Goal: Task Accomplishment & Management: Use online tool/utility

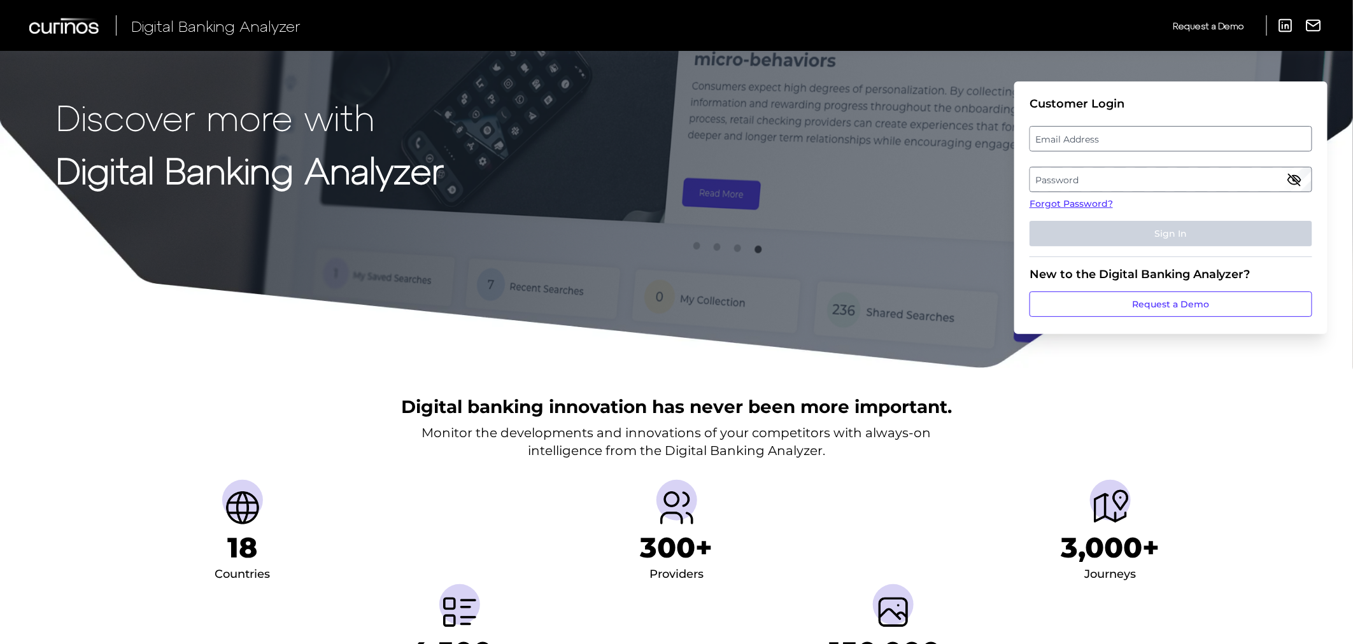
click at [1106, 138] on label "Email Address" at bounding box center [1170, 138] width 281 height 23
click at [1106, 138] on input "email" at bounding box center [1171, 138] width 283 height 25
type input "[PERSON_NAME][EMAIL_ADDRESS][DOMAIN_NAME]"
click at [1231, 170] on div "Password" at bounding box center [1171, 179] width 283 height 25
click at [1223, 177] on label "Password" at bounding box center [1170, 179] width 281 height 23
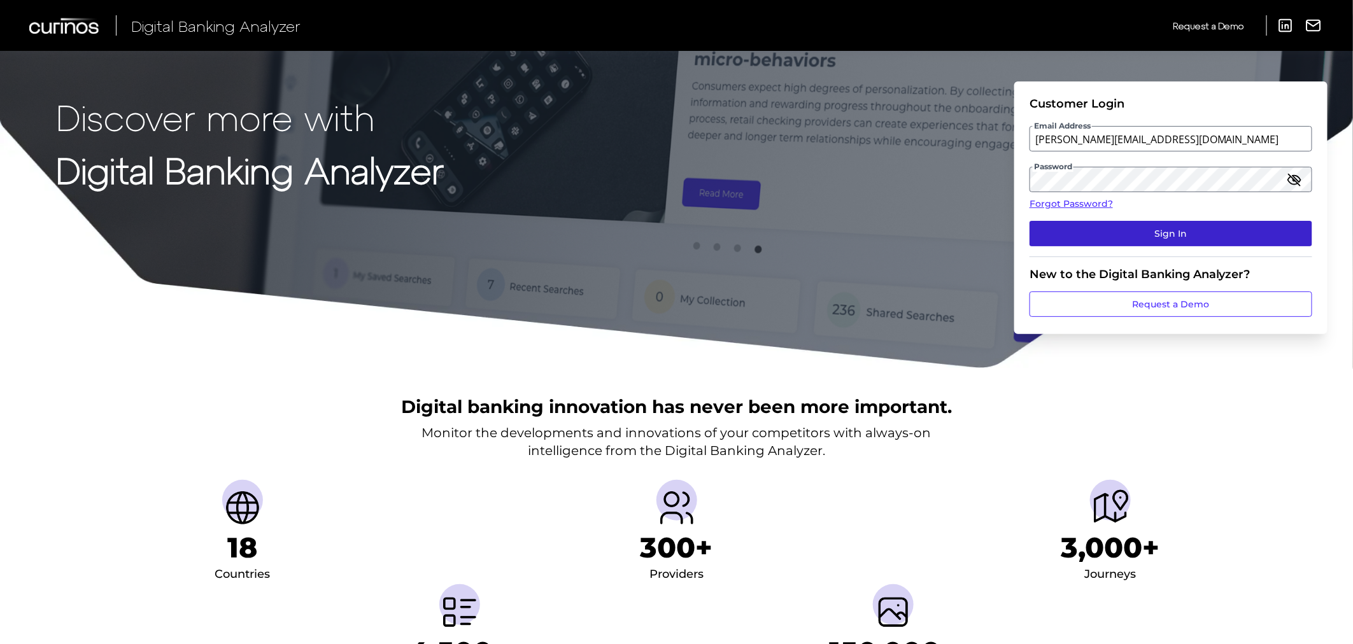
click at [1202, 231] on button "Sign In" at bounding box center [1171, 233] width 283 height 25
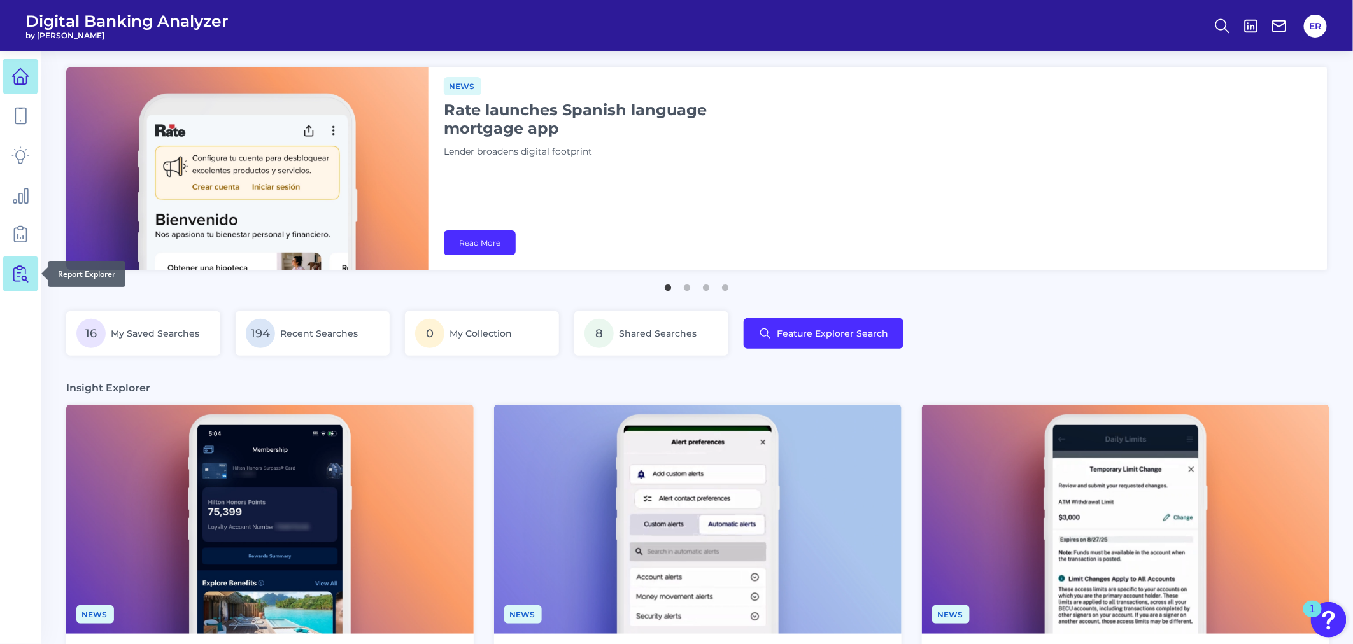
click at [20, 279] on icon at bounding box center [20, 274] width 18 height 18
